Goal: Information Seeking & Learning: Learn about a topic

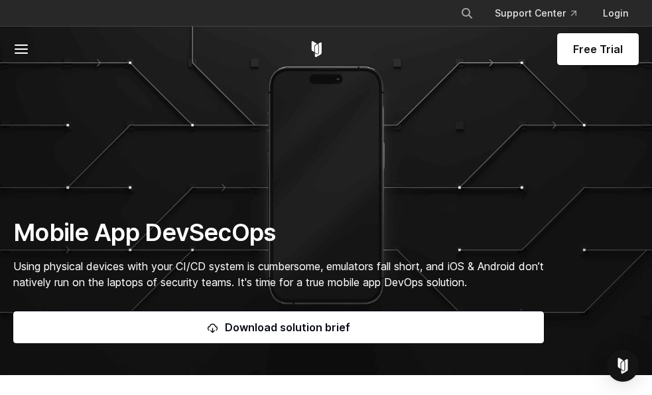
drag, startPoint x: 262, startPoint y: 365, endPoint x: 237, endPoint y: 358, distance: 25.6
click at [262, 365] on section "Mobile App DevSecOps Using physical devices with your CI/CD system is cumbersom…" at bounding box center [326, 187] width 652 height 375
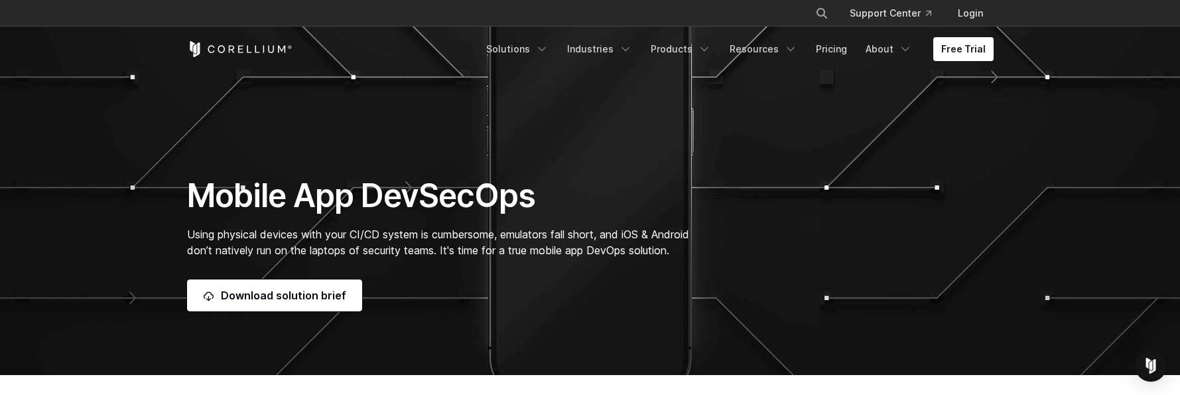
drag, startPoint x: 607, startPoint y: 394, endPoint x: 607, endPoint y: 425, distance: 31.2
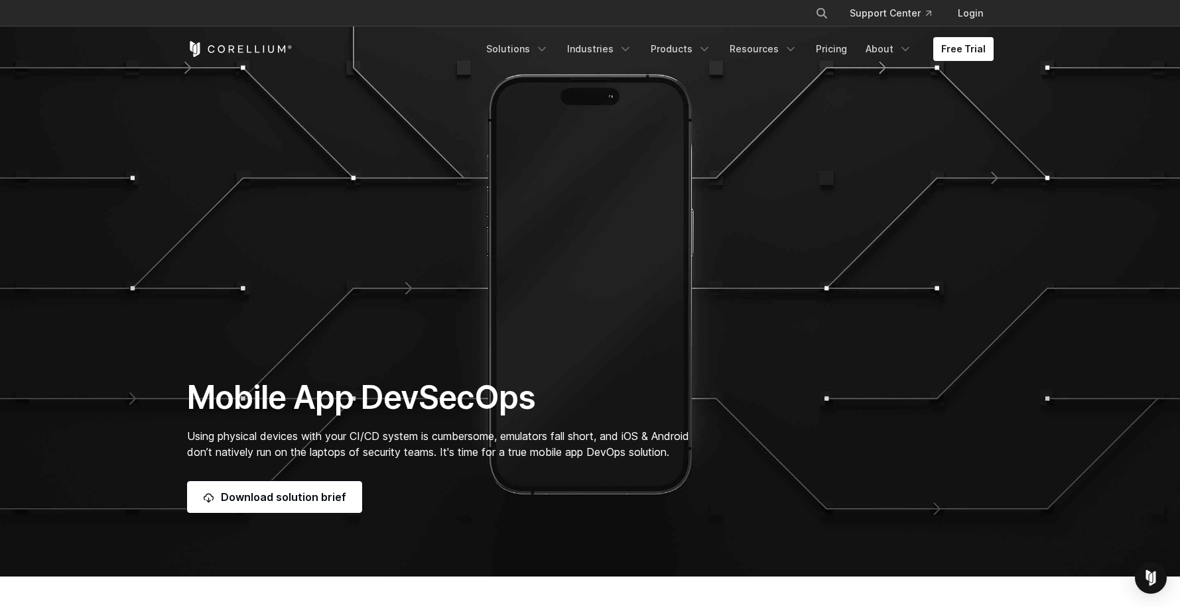
click at [519, 396] on section "Mobile App DevSecOps Using physical devices with your CI/CD system is cumbersom…" at bounding box center [590, 288] width 1180 height 577
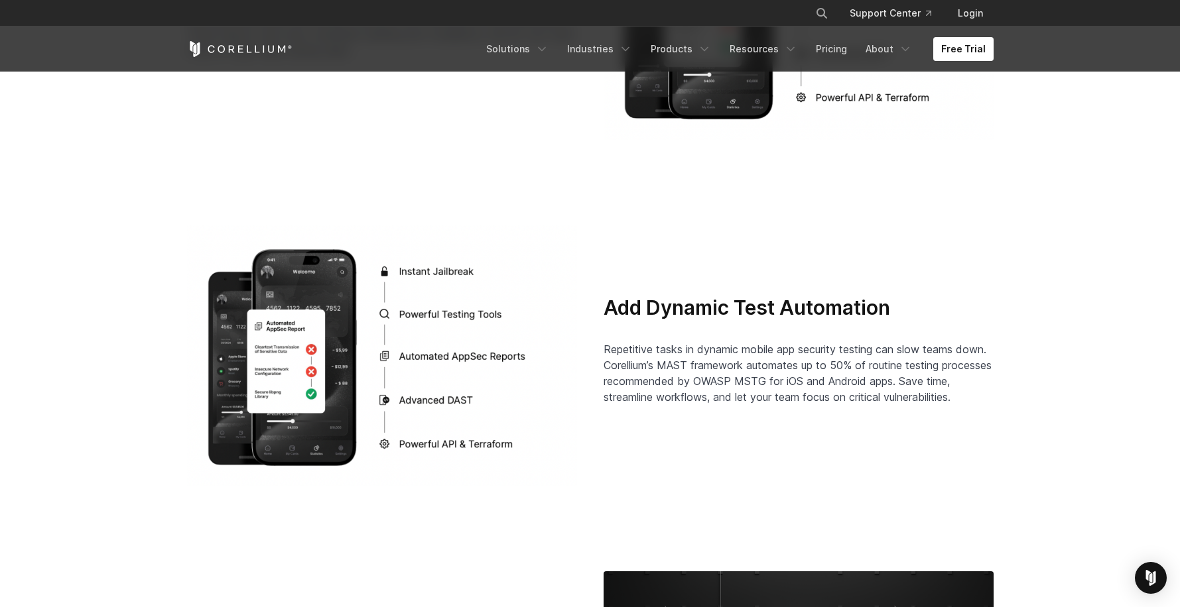
scroll to position [2520, 0]
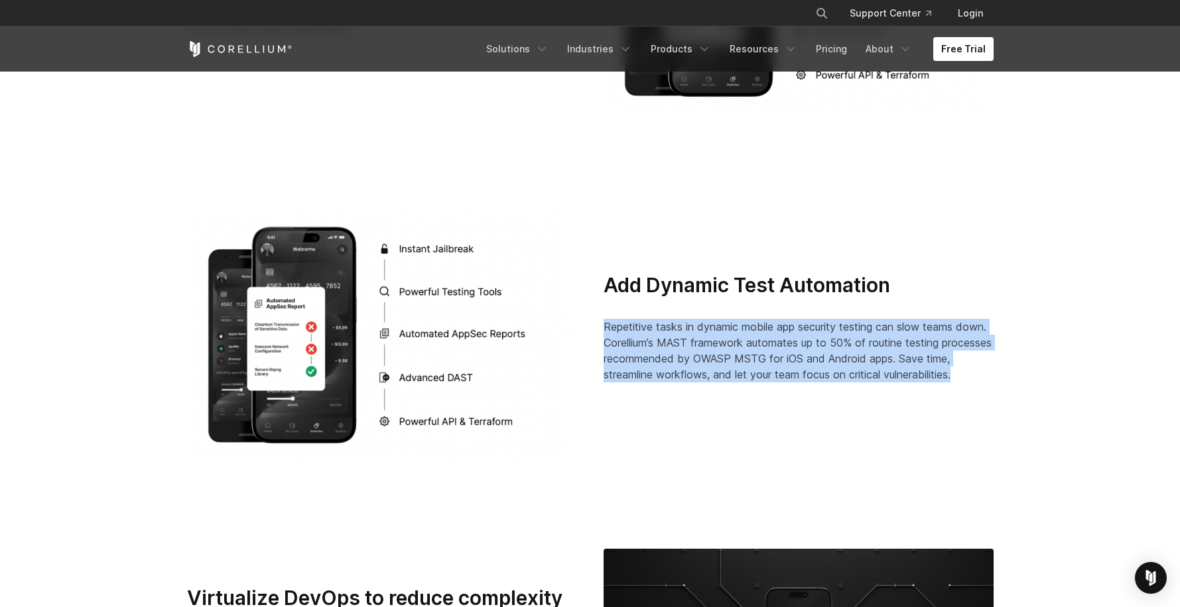
drag, startPoint x: 602, startPoint y: 323, endPoint x: 1005, endPoint y: 376, distance: 406.0
click at [652, 376] on div "Add Dynamic Test Automation Repetitive tasks in dynamic mobile app security tes…" at bounding box center [798, 333] width 416 height 121
click at [652, 379] on div "Add Dynamic Test Automation Repetitive tasks in dynamic mobile app security tes…" at bounding box center [798, 333] width 416 height 121
drag, startPoint x: 998, startPoint y: 379, endPoint x: 606, endPoint y: 332, distance: 394.6
click at [606, 332] on div "Add Dynamic Test Automation Repetitive tasks in dynamic mobile app security tes…" at bounding box center [798, 333] width 416 height 121
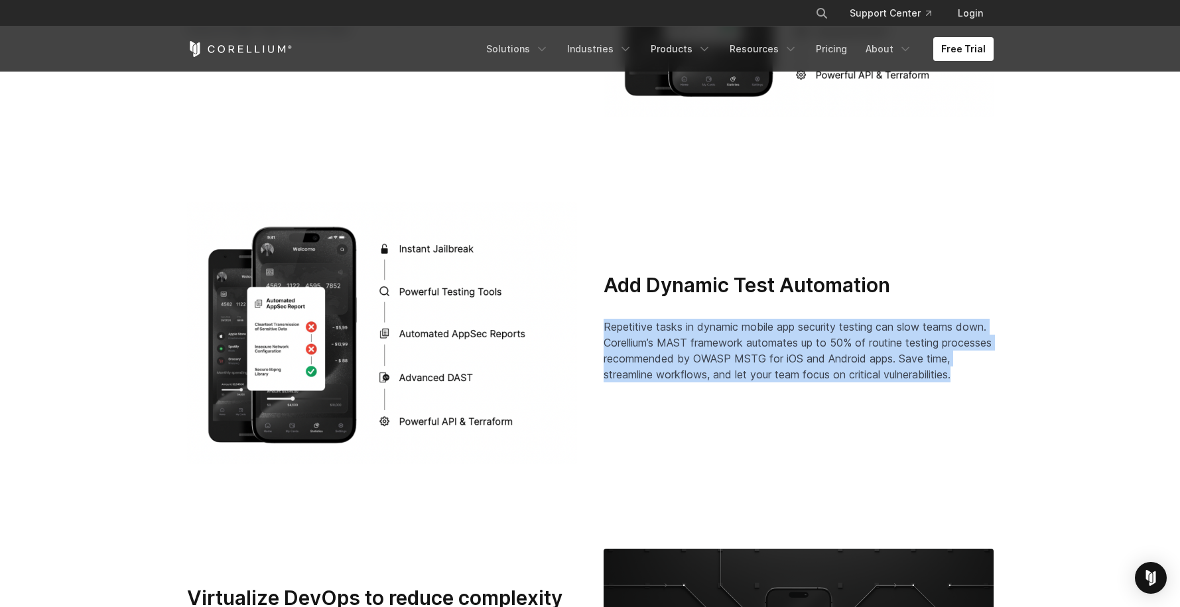
click at [606, 332] on span "Repetitive tasks in dynamic mobile app security testing can slow teams down. Co…" at bounding box center [797, 350] width 388 height 61
drag, startPoint x: 603, startPoint y: 328, endPoint x: 996, endPoint y: 376, distance: 396.1
click at [652, 376] on div "Add Dynamic Test Automation Repetitive tasks in dynamic mobile app security tes…" at bounding box center [798, 333] width 416 height 121
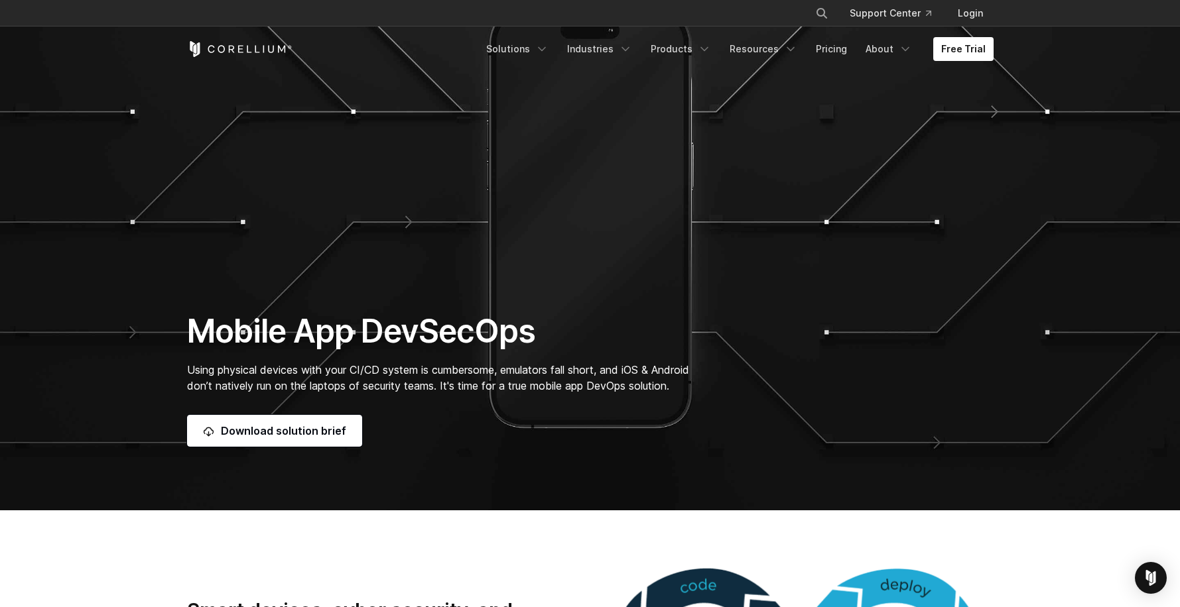
scroll to position [0, 0]
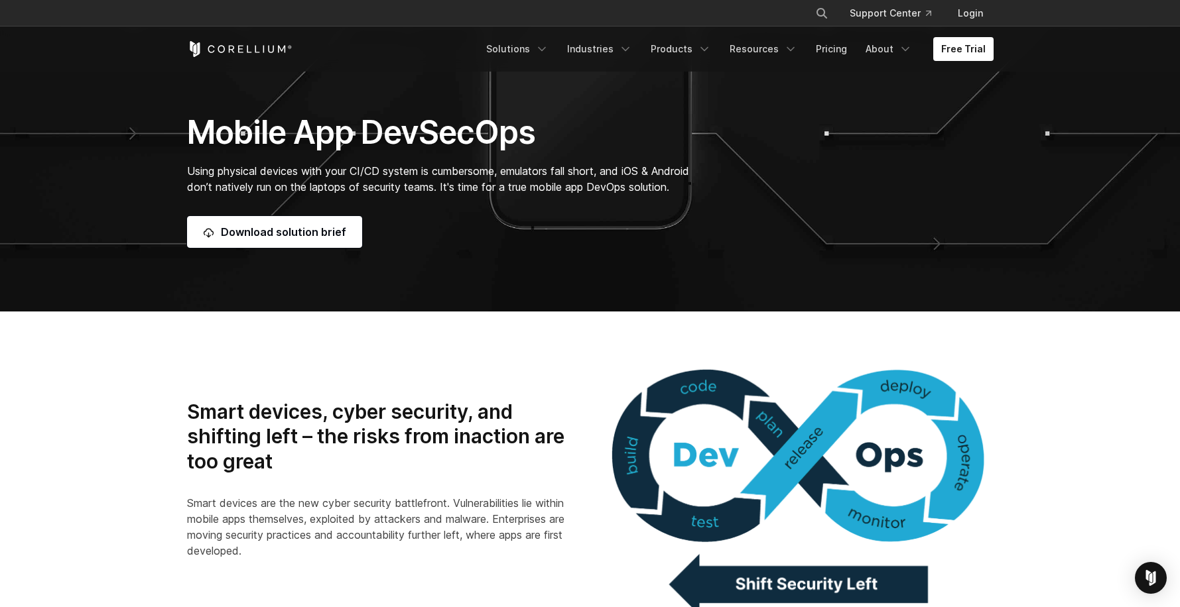
click at [532, 396] on h3 "Smart devices, cyber security, and shifting left – the risks from inaction are …" at bounding box center [382, 437] width 390 height 75
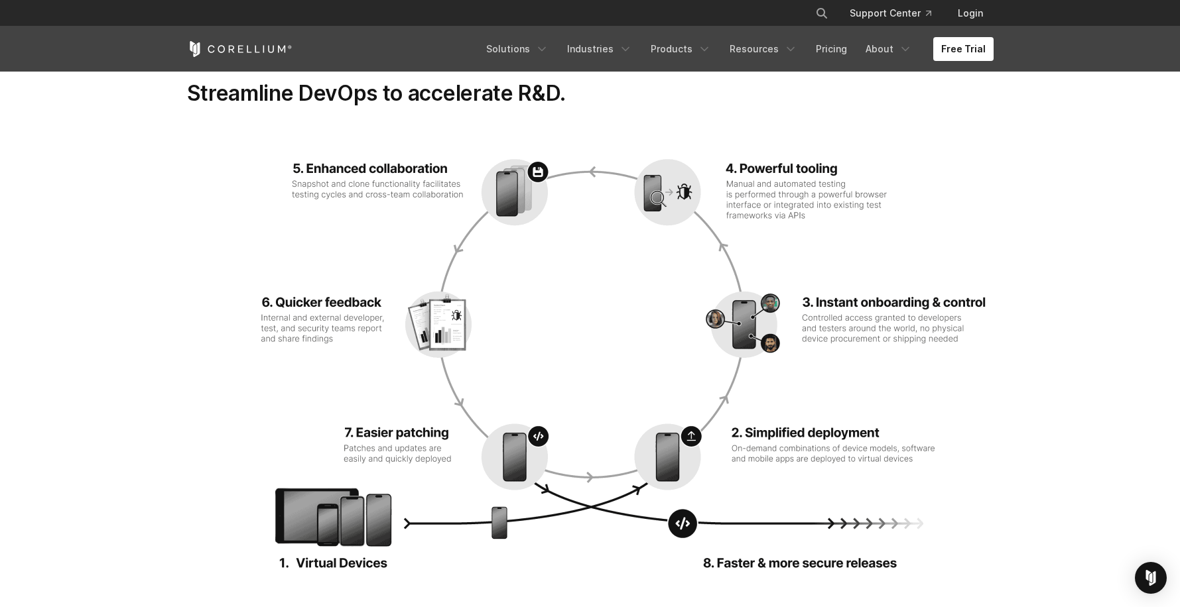
scroll to position [1724, 0]
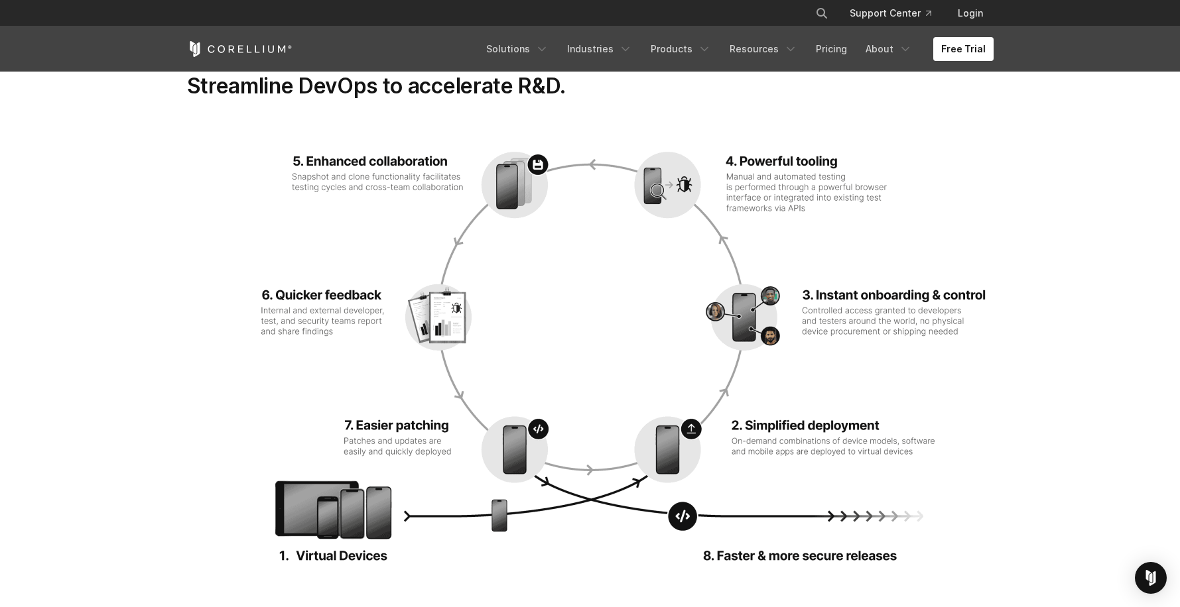
click at [324, 199] on img at bounding box center [590, 354] width 806 height 425
click at [652, 319] on section "Streamline DevOps to accelerate R&D." at bounding box center [590, 320] width 1180 height 578
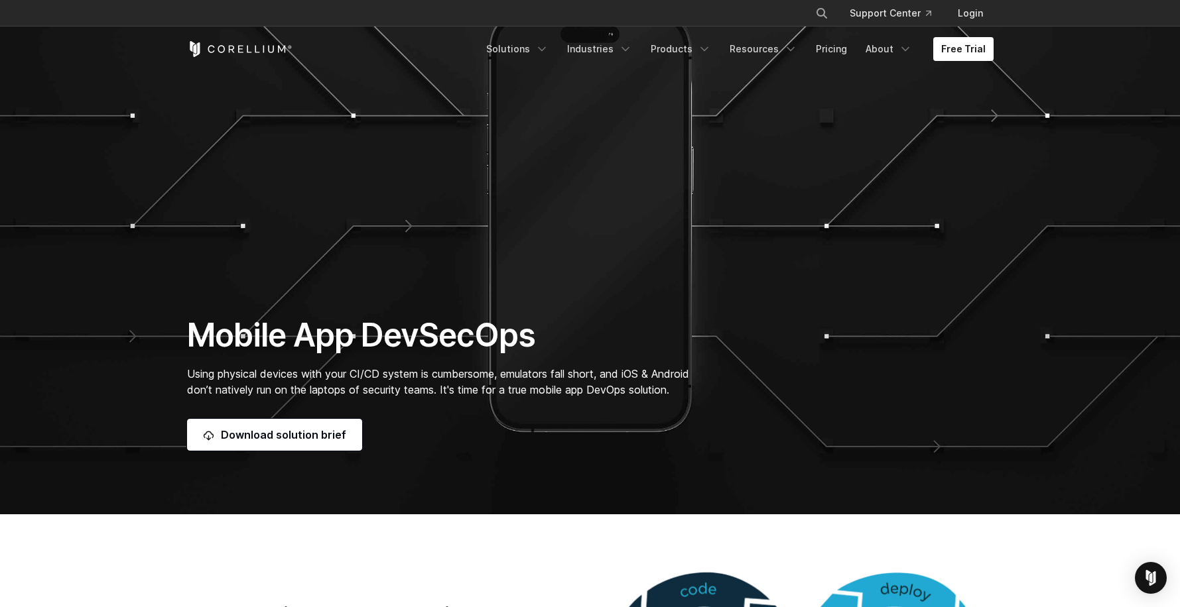
scroll to position [0, 0]
